Goal: Information Seeking & Learning: Learn about a topic

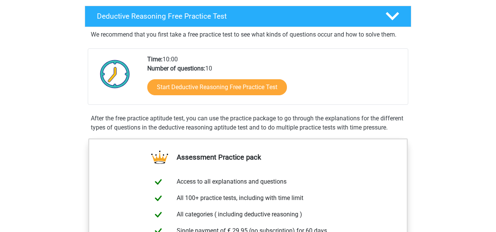
scroll to position [179, 0]
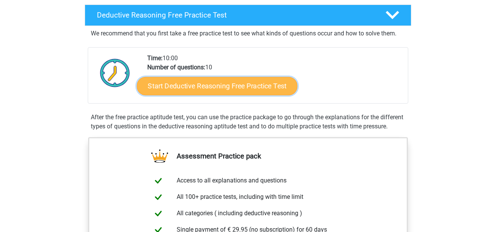
click at [173, 77] on link "Start Deductive Reasoning Free Practice Test" at bounding box center [217, 86] width 161 height 18
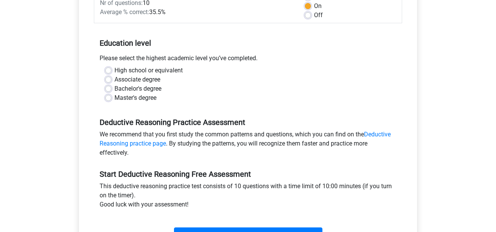
scroll to position [122, 0]
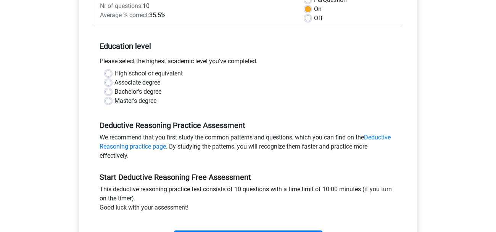
click at [116, 82] on label "Associate degree" at bounding box center [137, 82] width 46 height 9
click at [111, 82] on input "Associate degree" at bounding box center [108, 82] width 6 height 8
radio input "true"
click at [115, 76] on label "High school or equivalent" at bounding box center [148, 73] width 68 height 9
click at [111, 76] on input "High school or equivalent" at bounding box center [108, 73] width 6 height 8
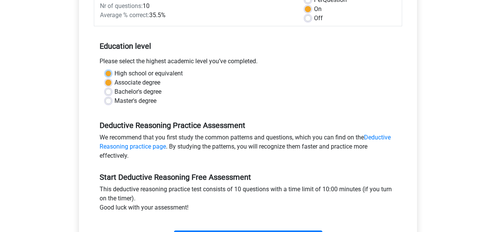
radio input "true"
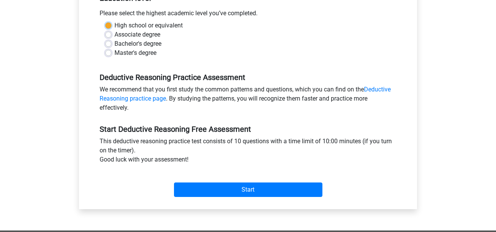
scroll to position [168, 0]
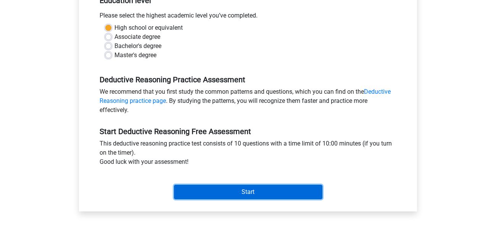
click at [204, 190] on input "Start" at bounding box center [248, 192] width 148 height 14
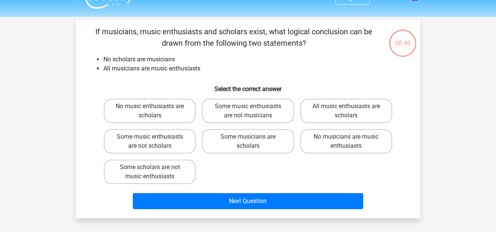
scroll to position [17, 0]
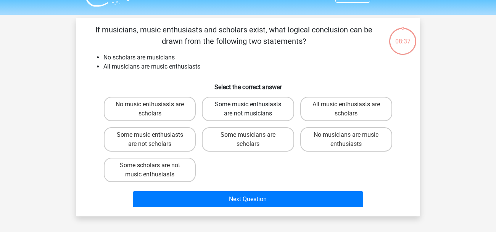
click at [222, 107] on label "Some music enthusiasts are not musicians" at bounding box center [248, 109] width 92 height 24
click at [248, 107] on input "Some music enthusiasts are not musicians" at bounding box center [250, 107] width 5 height 5
radio input "true"
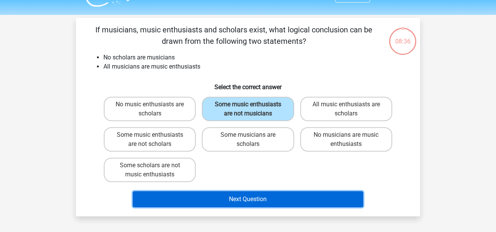
click at [349, 201] on button "Next Question" at bounding box center [248, 200] width 231 height 16
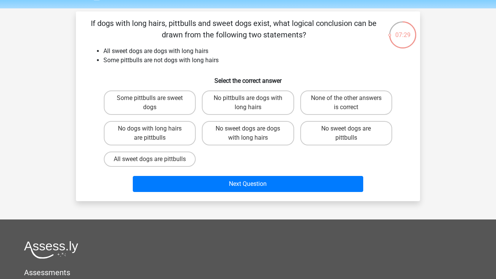
scroll to position [24, 0]
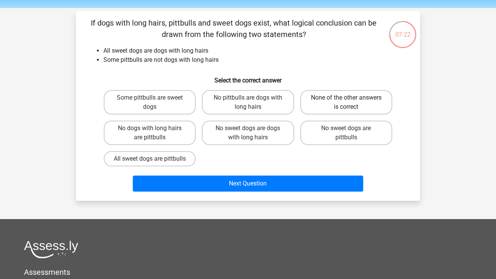
click at [380, 91] on label "None of the other answers is correct" at bounding box center [346, 102] width 92 height 24
click at [351, 98] on input "None of the other answers is correct" at bounding box center [348, 100] width 5 height 5
radio input "true"
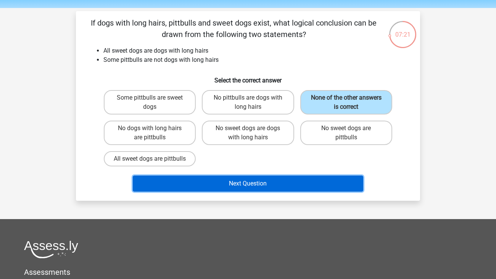
click at [343, 192] on button "Next Question" at bounding box center [248, 183] width 231 height 16
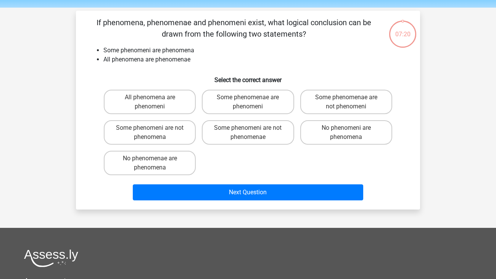
scroll to position [19, 0]
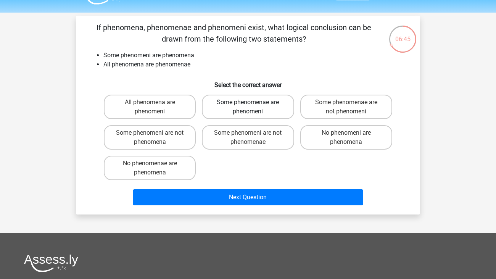
click at [278, 98] on label "Some phenomenae are phenomeni" at bounding box center [248, 107] width 92 height 24
click at [253, 102] on input "Some phenomenae are phenomeni" at bounding box center [250, 104] width 5 height 5
radio input "true"
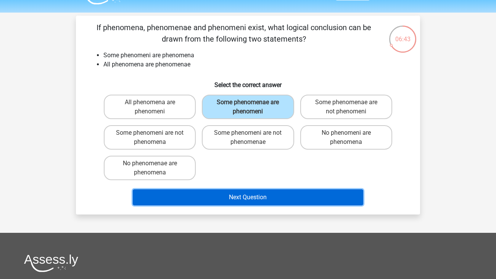
click at [270, 196] on button "Next Question" at bounding box center [248, 197] width 231 height 16
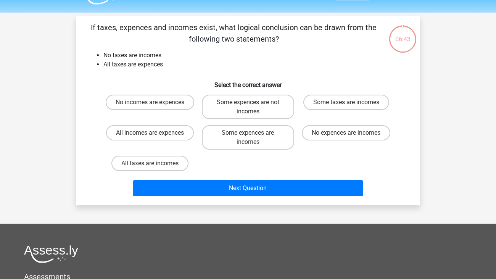
scroll to position [35, 0]
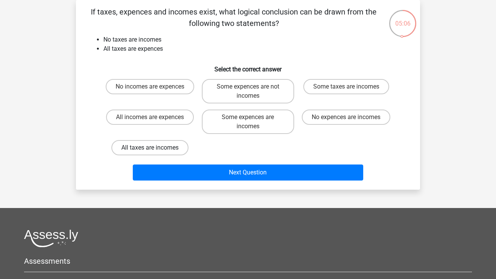
click at [171, 147] on label "All taxes are incomes" at bounding box center [149, 147] width 77 height 15
click at [155, 148] on input "All taxes are incomes" at bounding box center [152, 150] width 5 height 5
radio input "true"
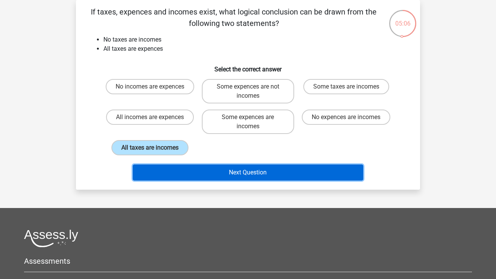
click at [233, 173] on button "Next Question" at bounding box center [248, 172] width 231 height 16
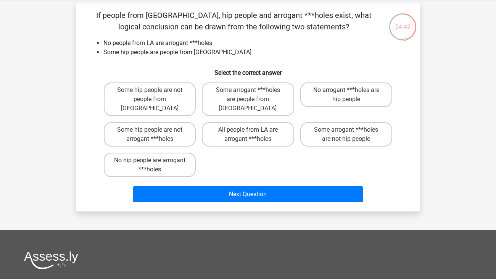
scroll to position [32, 0]
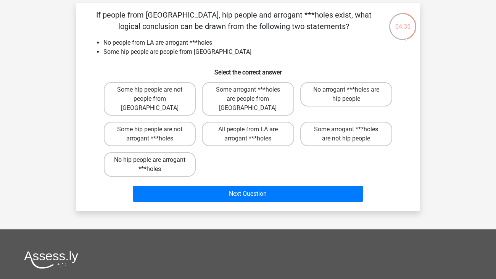
click at [177, 153] on label "No hip people are arrogant ***holes" at bounding box center [150, 164] width 92 height 24
click at [155, 160] on input "No hip people are arrogant ***holes" at bounding box center [152, 162] width 5 height 5
radio input "true"
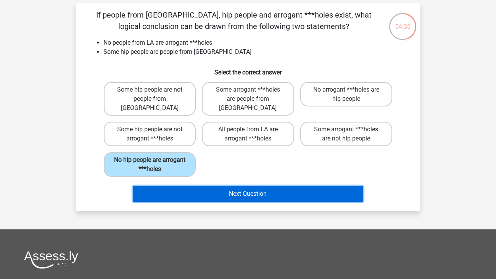
click at [223, 187] on button "Next Question" at bounding box center [248, 194] width 231 height 16
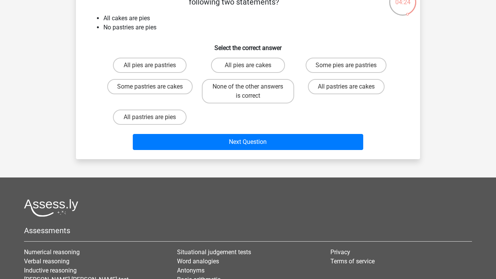
scroll to position [58, 0]
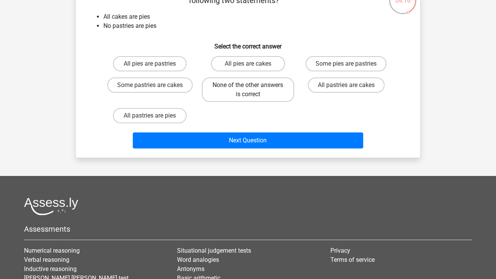
click at [254, 100] on label "None of the other answers is correct" at bounding box center [248, 89] width 92 height 24
click at [253, 90] on input "None of the other answers is correct" at bounding box center [250, 87] width 5 height 5
radio input "true"
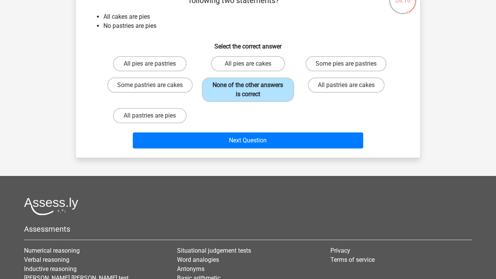
click at [259, 91] on label "None of the other answers is correct" at bounding box center [248, 89] width 92 height 24
click at [253, 90] on input "None of the other answers is correct" at bounding box center [250, 87] width 5 height 5
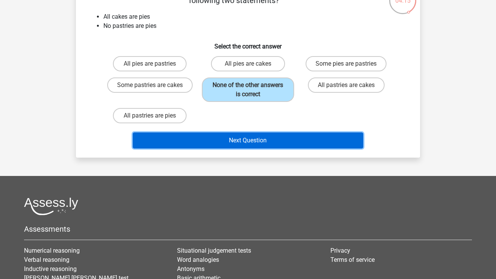
click at [247, 138] on button "Next Question" at bounding box center [248, 140] width 231 height 16
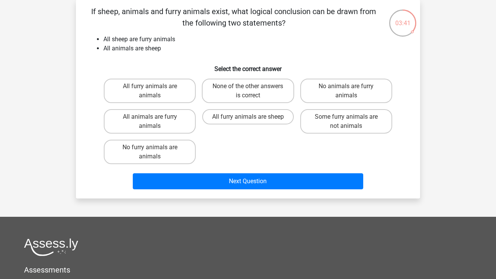
scroll to position [39, 0]
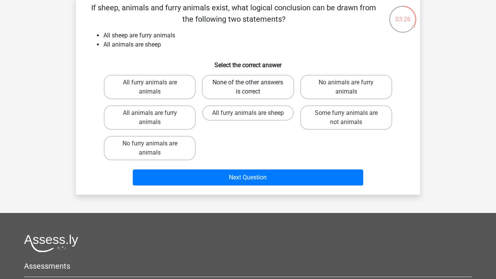
click at [243, 93] on label "None of the other answers is correct" at bounding box center [248, 87] width 92 height 24
click at [248, 87] on input "None of the other answers is correct" at bounding box center [250, 84] width 5 height 5
radio input "true"
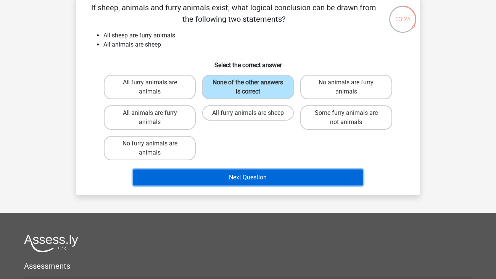
click at [275, 175] on button "Next Question" at bounding box center [248, 177] width 231 height 16
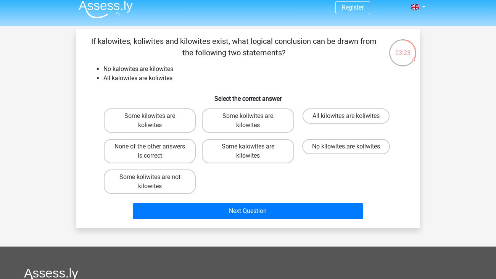
scroll to position [0, 0]
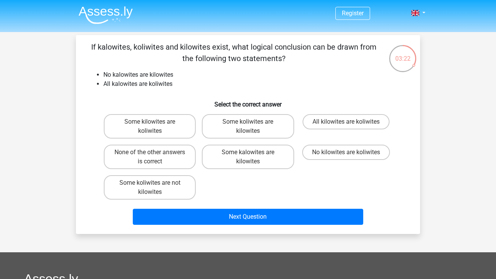
click at [229, 5] on nav "Register Nederlands English" at bounding box center [247, 13] width 351 height 25
click at [269, 133] on label "Some koliwites are kilowites" at bounding box center [248, 126] width 92 height 24
click at [253, 127] on input "Some koliwites are kilowites" at bounding box center [250, 124] width 5 height 5
radio input "true"
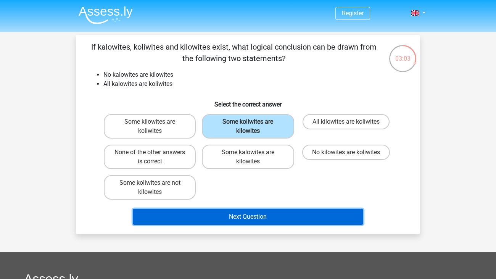
click at [306, 222] on button "Next Question" at bounding box center [248, 217] width 231 height 16
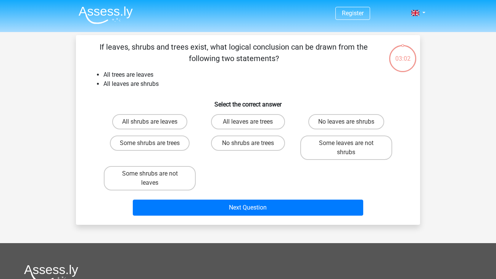
scroll to position [35, 0]
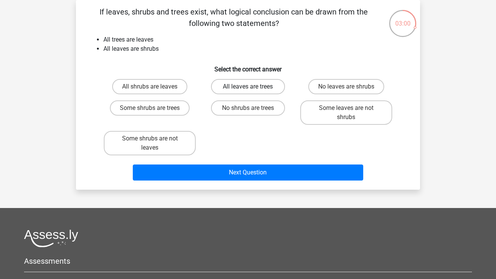
click at [281, 90] on label "All leaves are trees" at bounding box center [248, 86] width 74 height 15
click at [253, 90] on input "All leaves are trees" at bounding box center [250, 89] width 5 height 5
radio input "true"
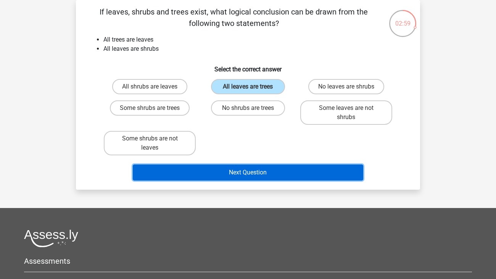
click at [323, 175] on button "Next Question" at bounding box center [248, 172] width 231 height 16
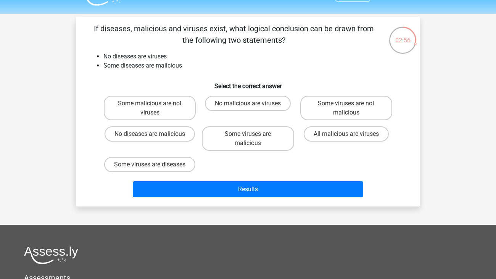
scroll to position [12, 0]
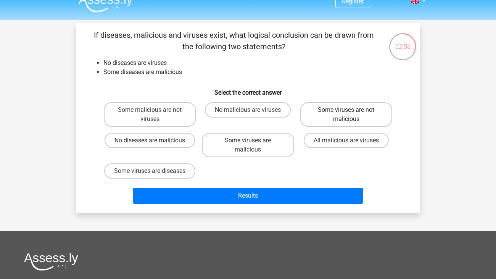
click at [358, 119] on label "Some viruses are not malicious" at bounding box center [346, 114] width 92 height 24
click at [351, 115] on input "Some viruses are not malicious" at bounding box center [348, 112] width 5 height 5
radio input "true"
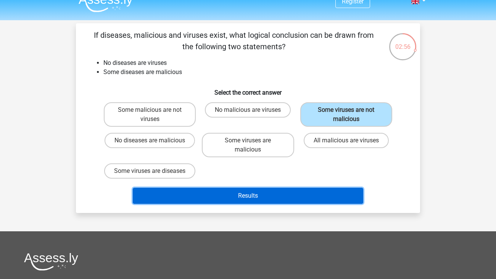
click at [339, 188] on button "Results" at bounding box center [248, 196] width 231 height 16
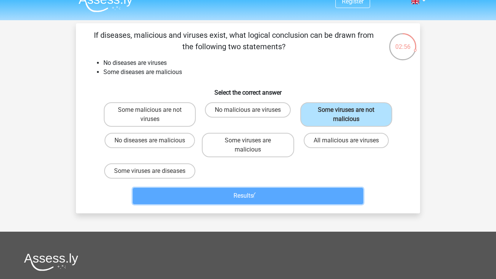
click at [345, 198] on button "Results" at bounding box center [248, 196] width 231 height 16
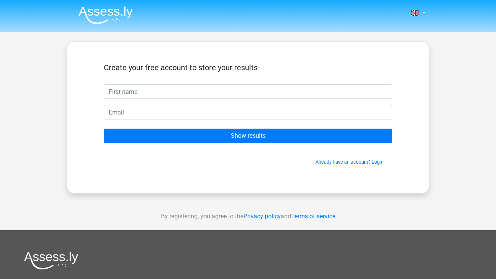
type input "joe"
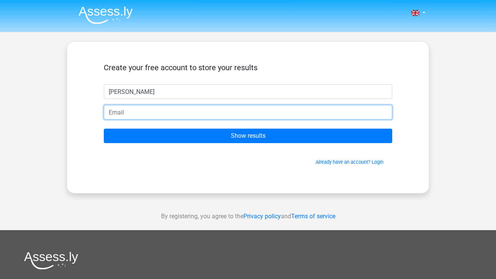
click at [184, 111] on input "email" at bounding box center [248, 112] width 288 height 14
type input "12emwaka@crschools.us"
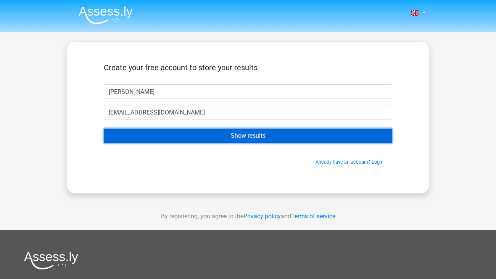
click at [227, 139] on input "Show results" at bounding box center [248, 136] width 288 height 14
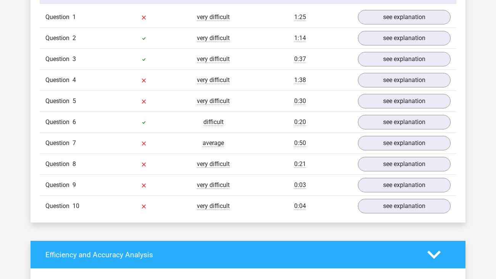
scroll to position [634, 0]
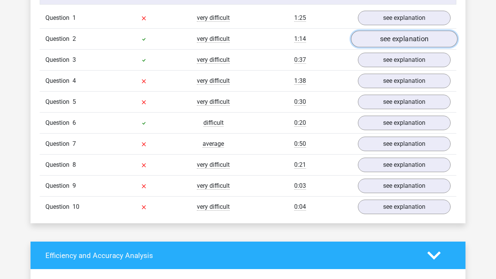
click at [403, 45] on link "see explanation" at bounding box center [404, 39] width 106 height 17
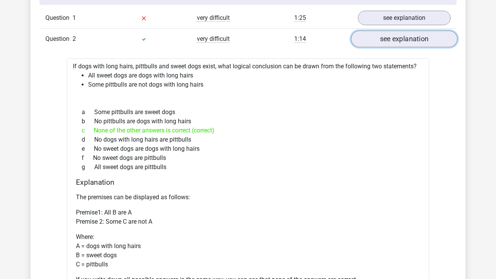
scroll to position [635, 0]
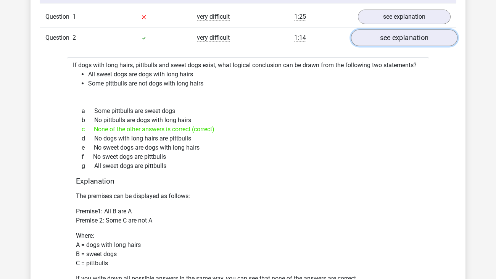
click at [405, 42] on link "see explanation" at bounding box center [404, 37] width 106 height 17
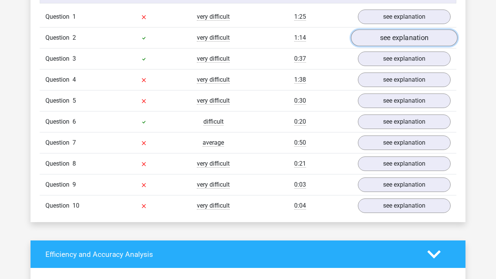
click at [401, 40] on link "see explanation" at bounding box center [404, 37] width 106 height 17
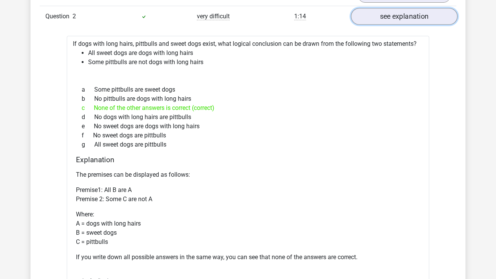
scroll to position [658, 0]
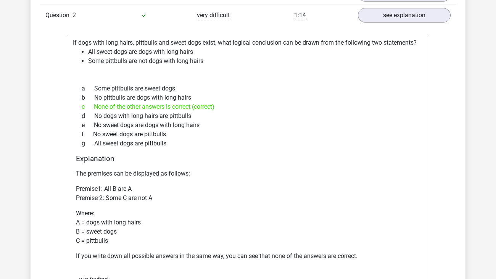
click at [402, 33] on div "Question 1 very difficult 1:25 see explanation If musicians, music enthusiasts …" at bounding box center [247, 233] width 405 height 498
click at [409, 19] on link "see explanation" at bounding box center [404, 15] width 106 height 17
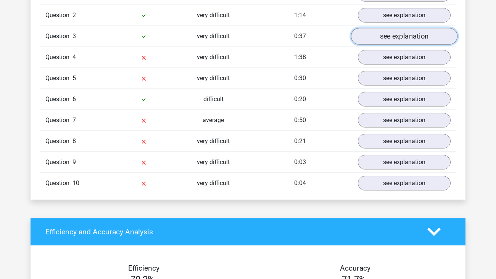
click at [403, 40] on link "see explanation" at bounding box center [404, 36] width 106 height 17
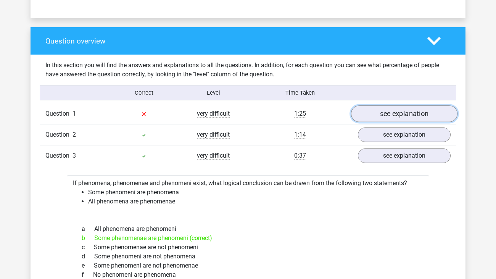
click at [398, 112] on link "see explanation" at bounding box center [404, 113] width 106 height 17
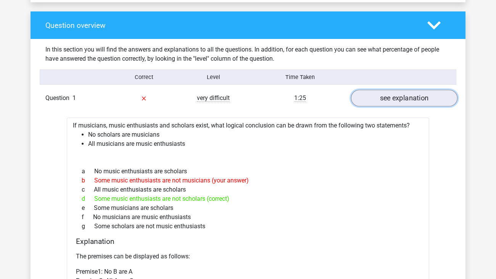
scroll to position [551, 0]
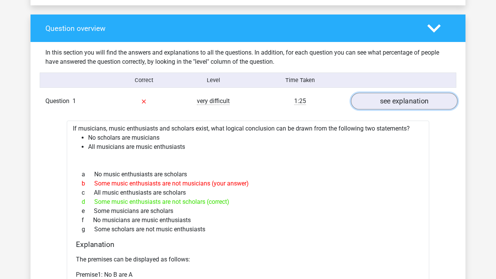
click at [401, 105] on link "see explanation" at bounding box center [404, 101] width 106 height 17
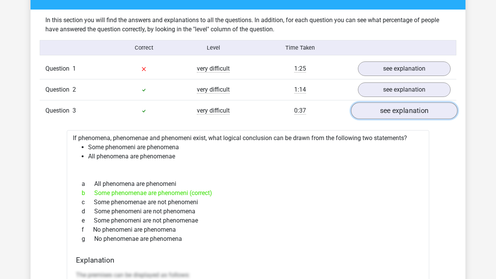
click at [415, 112] on link "see explanation" at bounding box center [404, 110] width 106 height 17
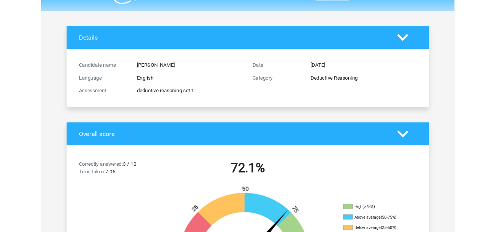
scroll to position [0, 0]
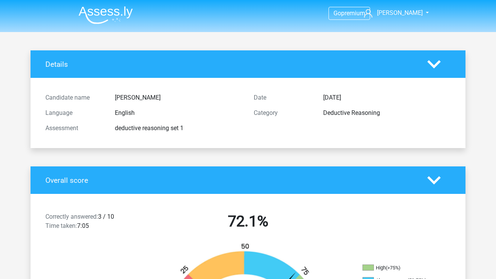
click at [322, 65] on h4 "Details" at bounding box center [230, 64] width 370 height 9
